Goal: Transaction & Acquisition: Purchase product/service

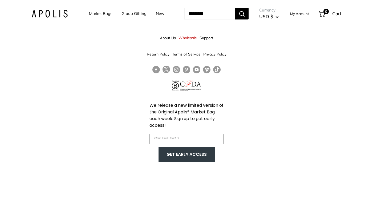
click at [89, 14] on link "Market Bags" at bounding box center [100, 13] width 23 height 7
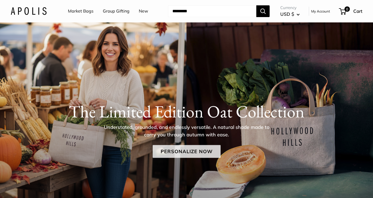
click at [163, 152] on link "Personalize Now" at bounding box center [187, 151] width 68 height 13
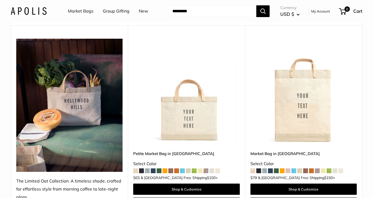
scroll to position [63, 0]
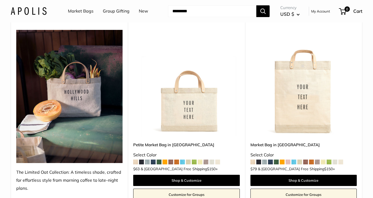
click at [0, 0] on img at bounding box center [0, 0] width 0 height 0
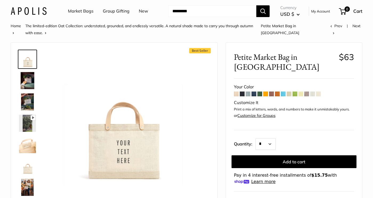
click at [26, 78] on img at bounding box center [27, 80] width 17 height 17
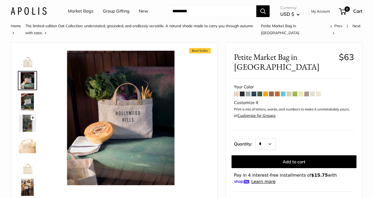
click at [26, 93] on img at bounding box center [27, 101] width 17 height 17
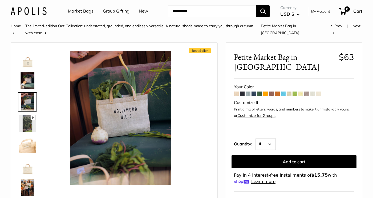
click at [30, 55] on img at bounding box center [27, 59] width 17 height 17
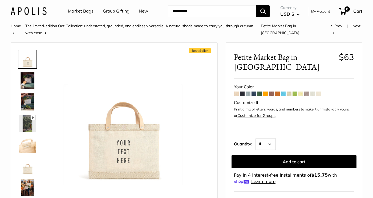
scroll to position [2, 0]
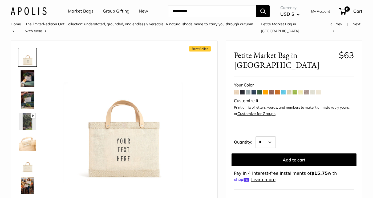
click at [252, 97] on div "Customize It" at bounding box center [294, 101] width 120 height 8
click at [237, 89] on span at bounding box center [236, 91] width 5 height 5
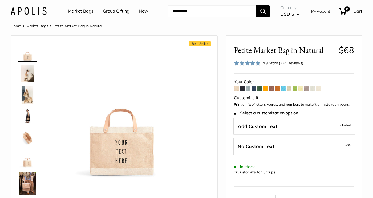
click at [243, 87] on span at bounding box center [242, 88] width 5 height 5
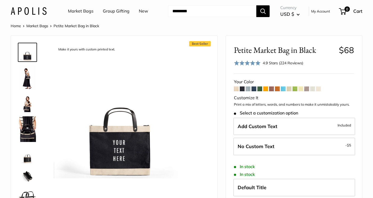
click at [248, 88] on span at bounding box center [247, 88] width 5 height 5
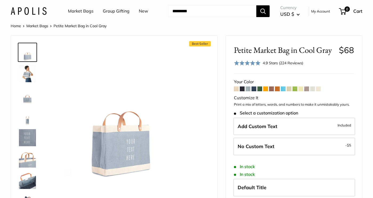
click at [255, 88] on span at bounding box center [253, 88] width 5 height 5
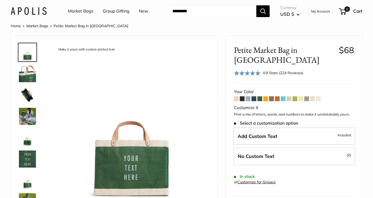
click at [26, 120] on img at bounding box center [27, 116] width 17 height 17
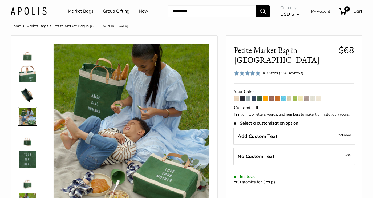
click at [266, 98] on span at bounding box center [265, 98] width 5 height 5
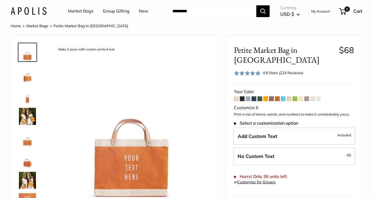
click at [271, 96] on span at bounding box center [271, 98] width 5 height 5
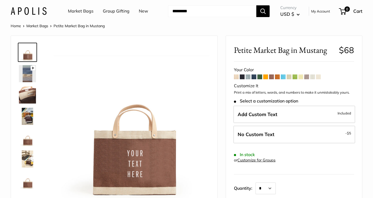
click at [26, 99] on img at bounding box center [27, 94] width 17 height 17
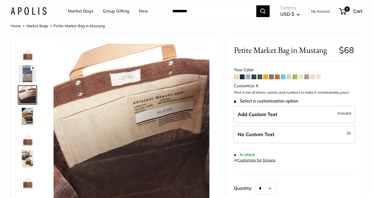
click at [29, 116] on img at bounding box center [27, 116] width 17 height 17
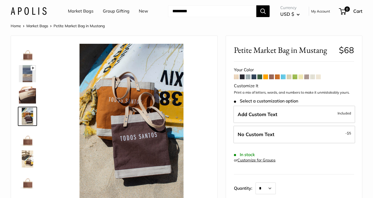
click at [30, 142] on img at bounding box center [27, 137] width 17 height 17
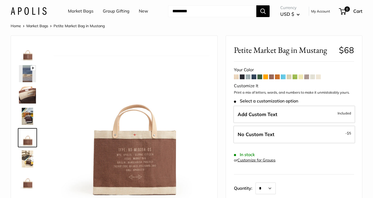
click at [28, 159] on img at bounding box center [27, 158] width 17 height 17
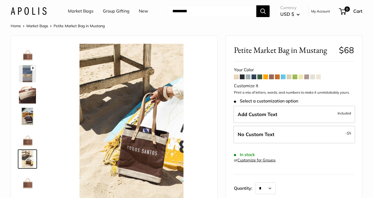
click at [30, 55] on img at bounding box center [27, 52] width 17 height 17
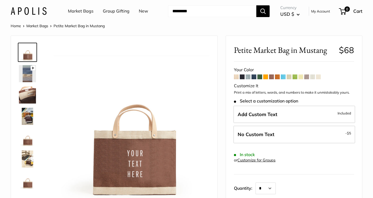
click at [278, 77] on span at bounding box center [277, 76] width 5 height 5
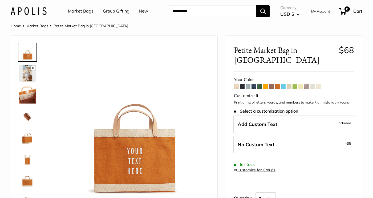
click at [284, 84] on span at bounding box center [283, 86] width 5 height 5
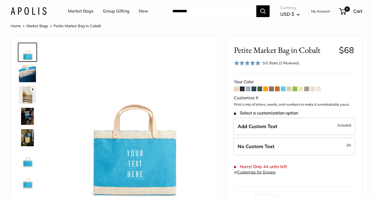
click at [290, 88] on span at bounding box center [288, 88] width 5 height 5
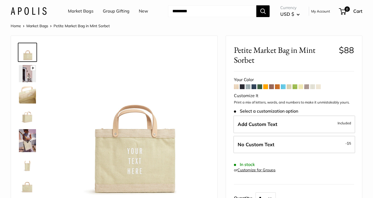
click at [17, 150] on div at bounding box center [30, 120] width 26 height 160
click at [23, 142] on img at bounding box center [27, 140] width 17 height 23
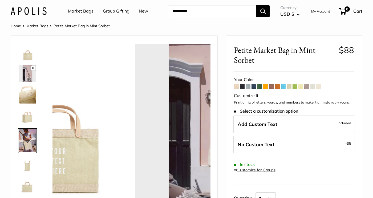
scroll to position [19, 0]
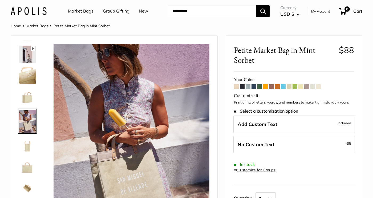
click at [301, 86] on span at bounding box center [300, 86] width 5 height 5
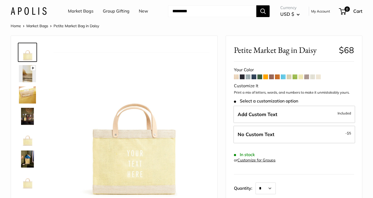
click at [26, 93] on img at bounding box center [27, 94] width 17 height 17
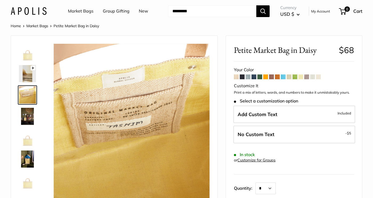
click at [30, 110] on img at bounding box center [27, 116] width 17 height 17
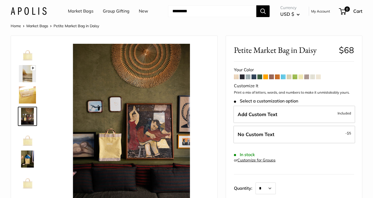
click at [28, 141] on img at bounding box center [27, 137] width 17 height 17
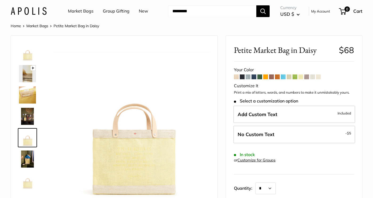
click at [26, 161] on img at bounding box center [27, 158] width 17 height 17
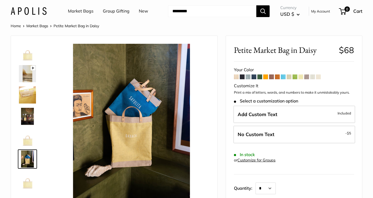
click at [307, 77] on span at bounding box center [306, 76] width 5 height 5
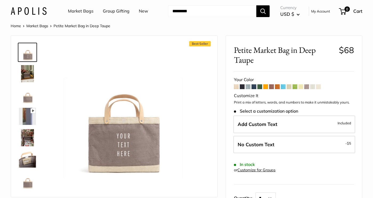
click at [313, 87] on span at bounding box center [312, 86] width 5 height 5
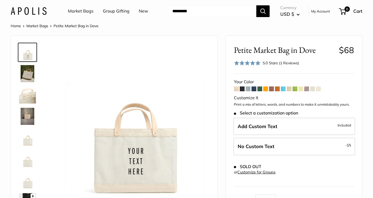
click at [27, 95] on img at bounding box center [27, 94] width 17 height 17
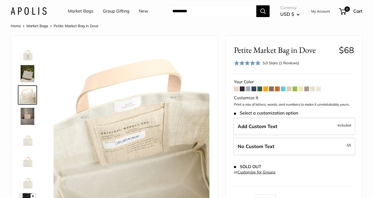
click at [31, 75] on img at bounding box center [27, 73] width 17 height 17
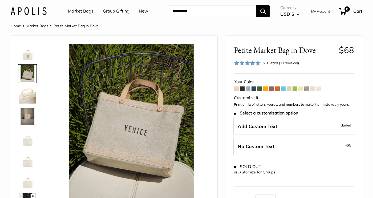
click at [319, 88] on span at bounding box center [318, 88] width 5 height 5
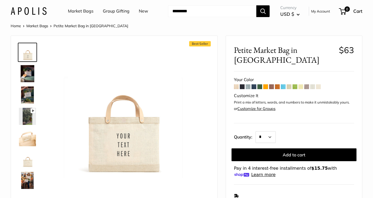
click at [27, 67] on img at bounding box center [27, 73] width 17 height 17
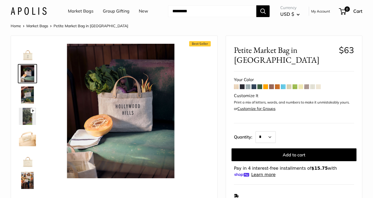
click at [26, 95] on img at bounding box center [27, 94] width 17 height 17
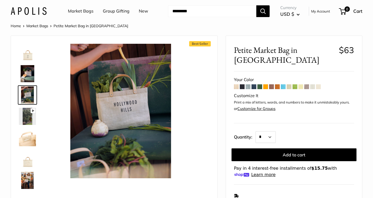
click at [30, 55] on img at bounding box center [27, 52] width 17 height 17
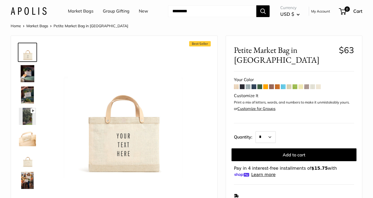
click at [319, 84] on span at bounding box center [318, 86] width 5 height 5
click at [235, 84] on span at bounding box center [236, 86] width 5 height 5
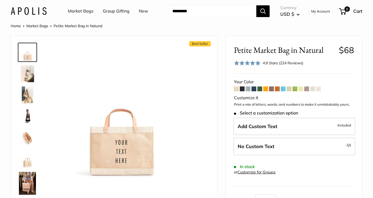
click at [319, 88] on span at bounding box center [318, 88] width 5 height 5
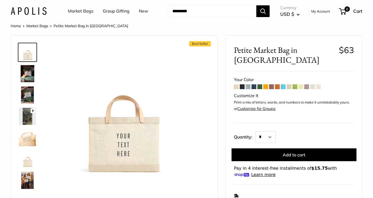
click at [313, 84] on span at bounding box center [312, 86] width 5 height 5
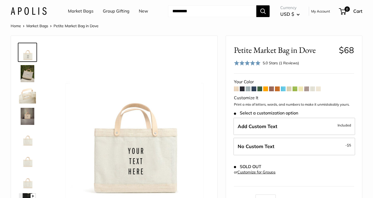
click at [307, 89] on span at bounding box center [306, 88] width 5 height 5
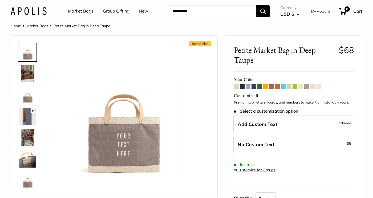
click at [248, 87] on span at bounding box center [247, 86] width 5 height 5
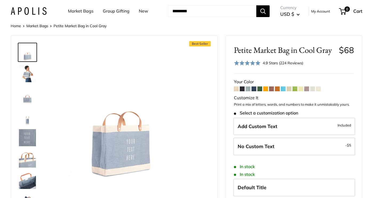
click at [255, 88] on span at bounding box center [253, 88] width 5 height 5
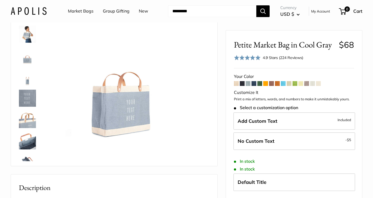
scroll to position [11, 0]
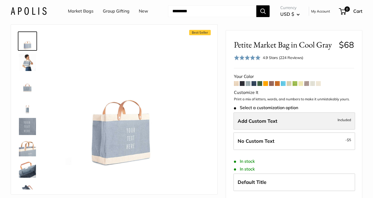
click at [260, 119] on span "Add Custom Text" at bounding box center [257, 120] width 40 height 6
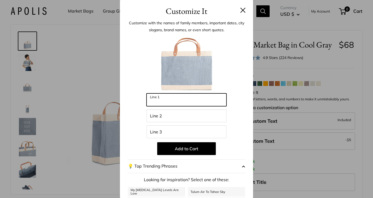
drag, startPoint x: 169, startPoint y: 99, endPoint x: 151, endPoint y: 98, distance: 18.4
click at [151, 98] on input "Line 1" at bounding box center [186, 99] width 80 height 13
type input "***"
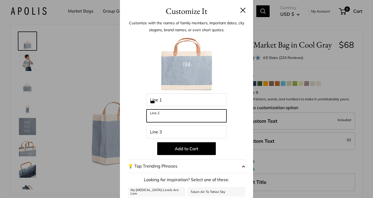
click at [164, 117] on input "Line 2" at bounding box center [186, 115] width 80 height 13
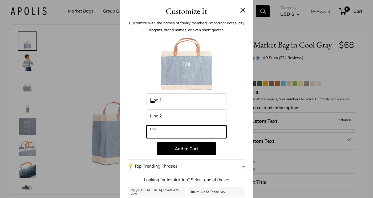
click at [161, 133] on input "Line 3" at bounding box center [186, 131] width 80 height 13
type input "*"
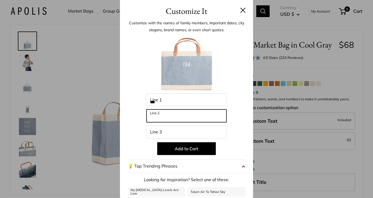
click at [167, 116] on input "Line 2" at bounding box center [186, 115] width 80 height 13
type input "**********"
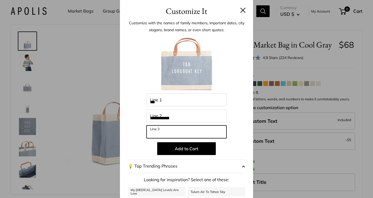
click at [162, 132] on input "Line 3" at bounding box center [186, 131] width 80 height 13
type input "*"
type input "*******"
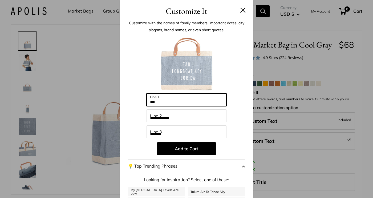
click at [152, 100] on input "***" at bounding box center [186, 99] width 80 height 13
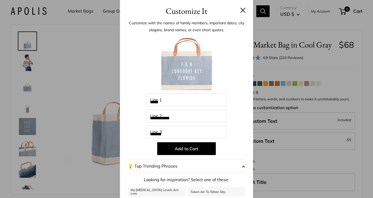
click at [130, 124] on div "**********" at bounding box center [186, 143] width 117 height 217
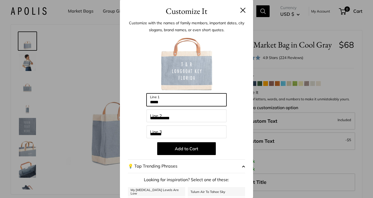
click at [154, 101] on input "*****" at bounding box center [186, 99] width 80 height 13
type input "***"
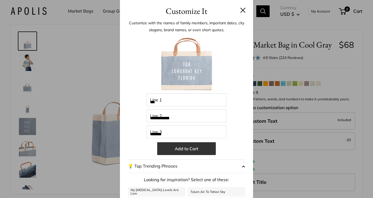
click at [191, 152] on button "Add to Cart" at bounding box center [186, 148] width 59 height 13
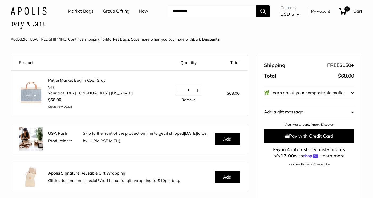
scroll to position [19, 0]
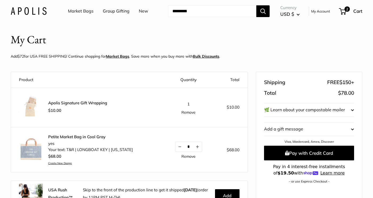
click at [82, 12] on link "Market Bags" at bounding box center [81, 11] width 26 height 8
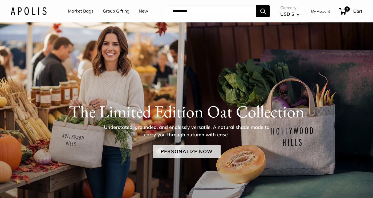
click at [178, 150] on link "Personalize Now" at bounding box center [187, 151] width 68 height 13
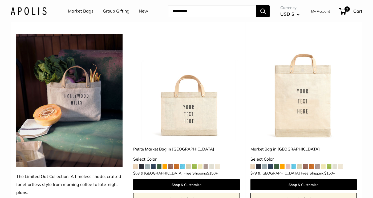
scroll to position [70, 0]
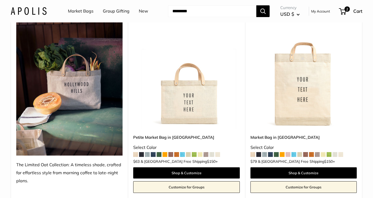
click at [0, 0] on img at bounding box center [0, 0] width 0 height 0
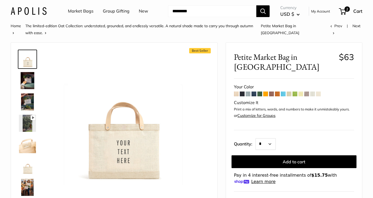
click at [319, 91] on span at bounding box center [318, 93] width 5 height 5
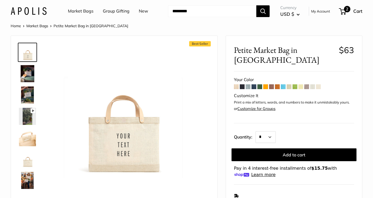
click at [344, 11] on span "2" at bounding box center [347, 9] width 6 height 6
